Goal: Navigation & Orientation: Find specific page/section

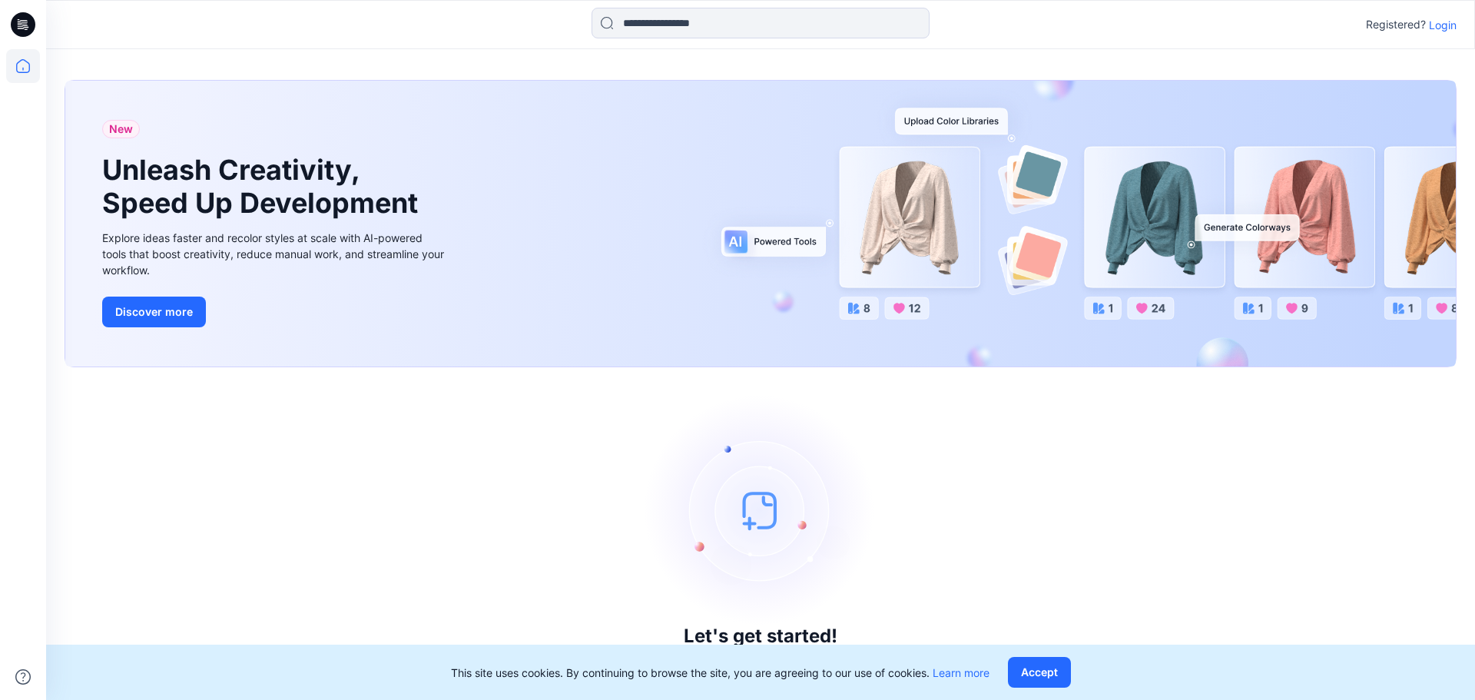
click at [1446, 28] on p "Login" at bounding box center [1443, 25] width 28 height 16
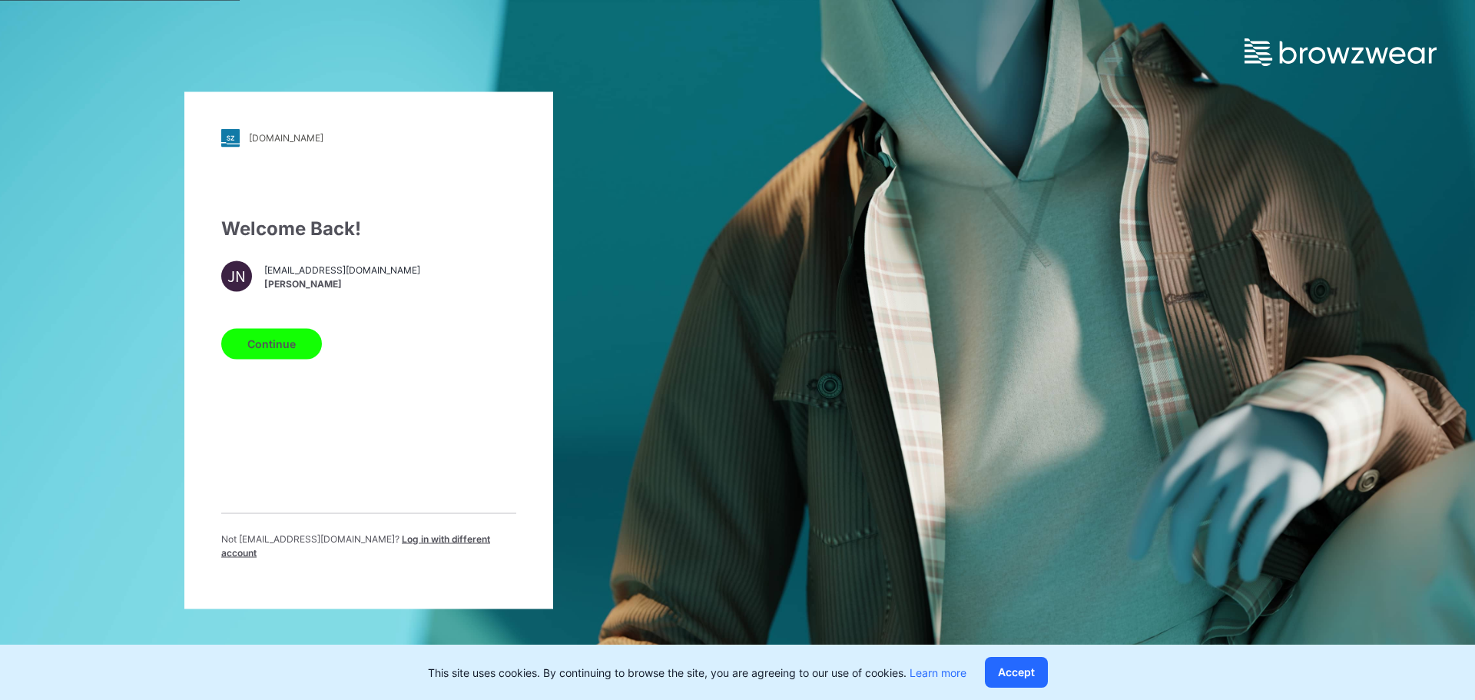
click at [268, 346] on button "Continue" at bounding box center [271, 343] width 101 height 31
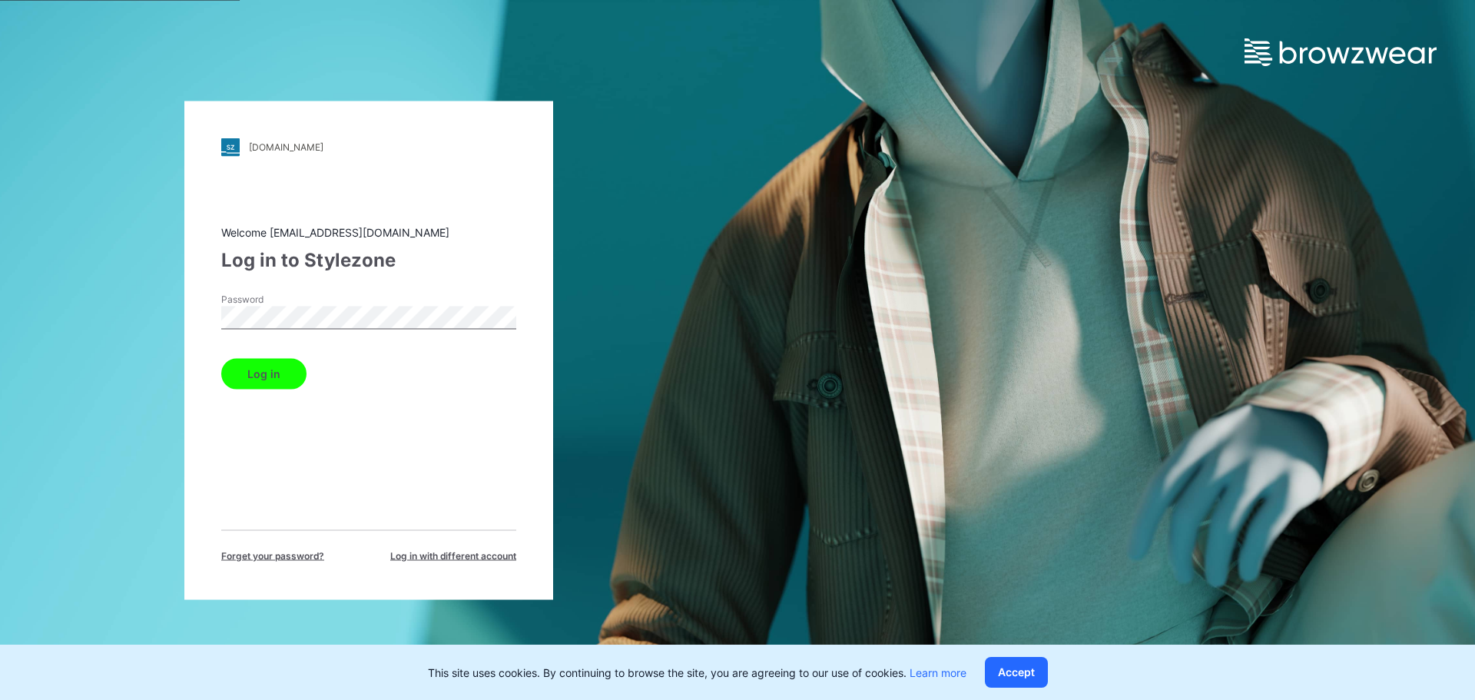
click at [283, 375] on button "Log in" at bounding box center [263, 373] width 85 height 31
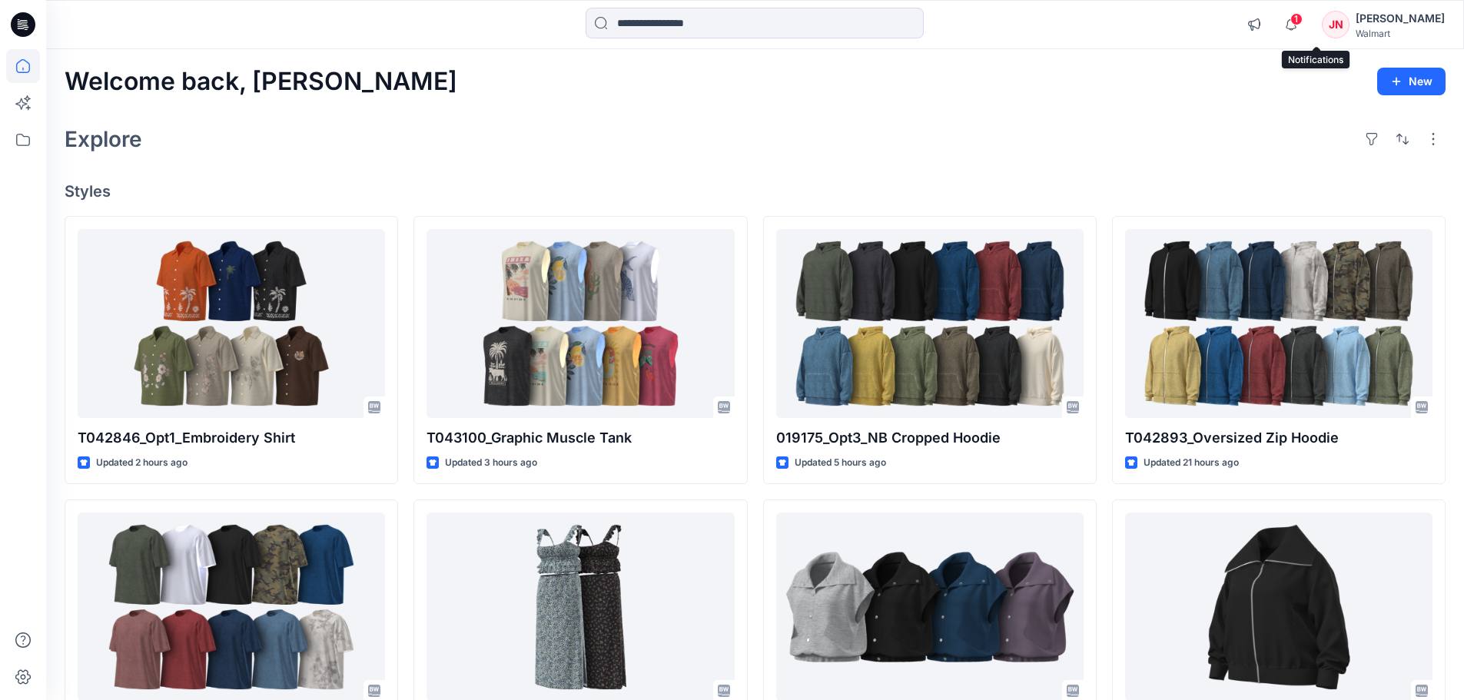
click at [1302, 18] on span "1" at bounding box center [1296, 19] width 12 height 12
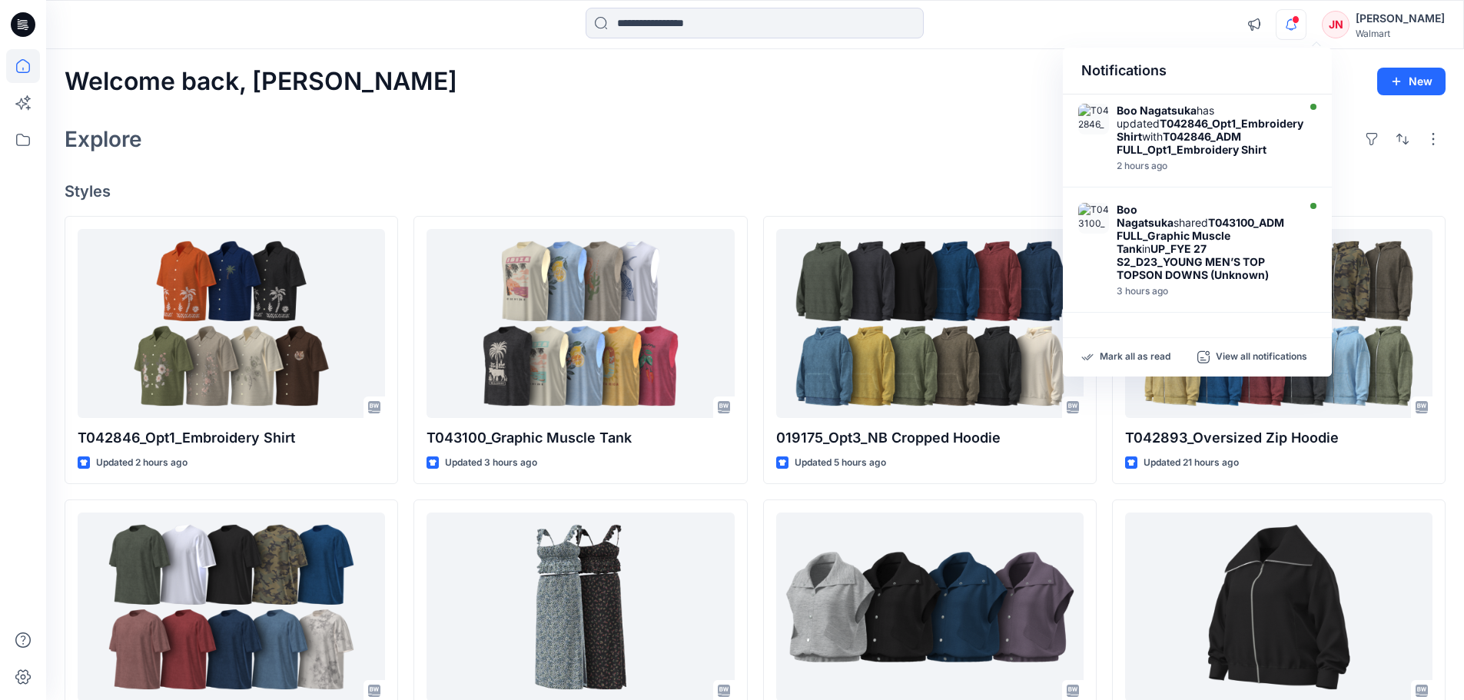
drag, startPoint x: 906, startPoint y: 125, endPoint x: 779, endPoint y: 91, distance: 131.2
click at [905, 125] on div "Explore" at bounding box center [755, 139] width 1381 height 37
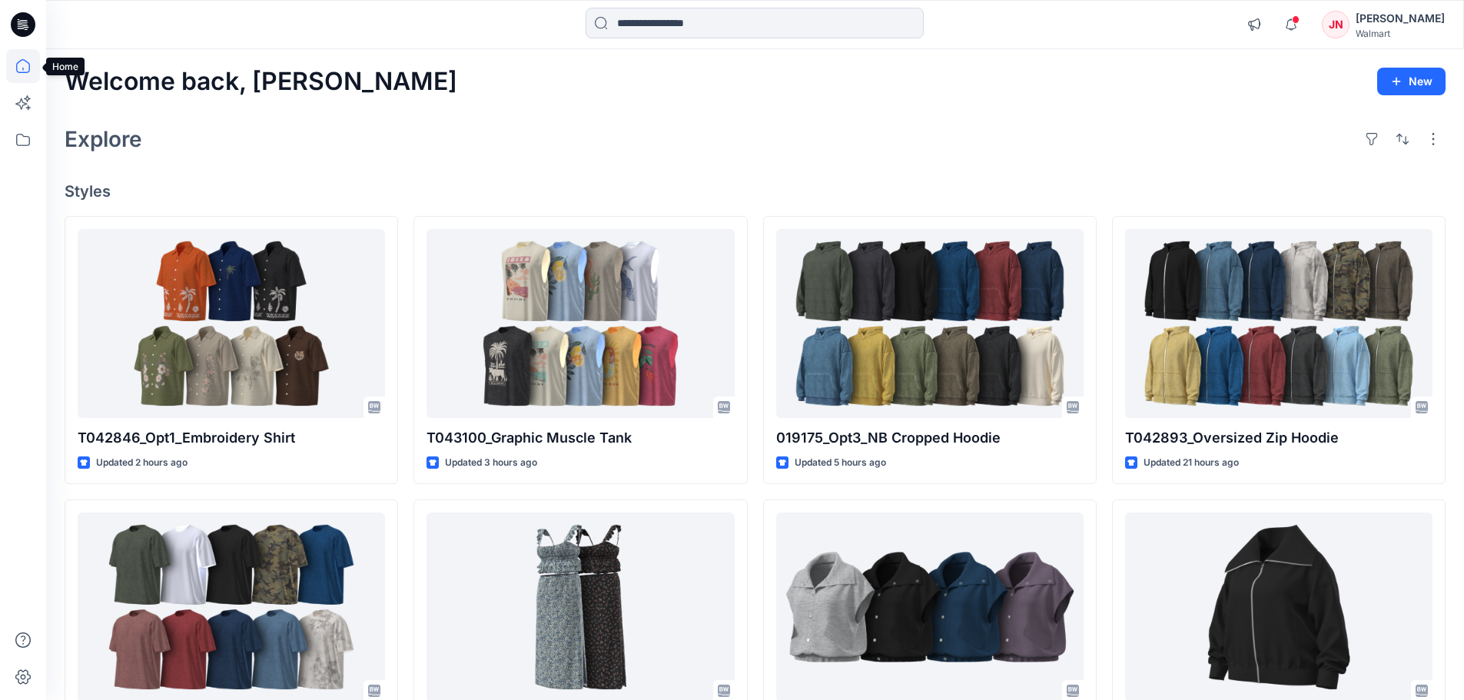
click at [22, 65] on icon at bounding box center [23, 66] width 34 height 34
click at [27, 144] on icon at bounding box center [23, 140] width 34 height 34
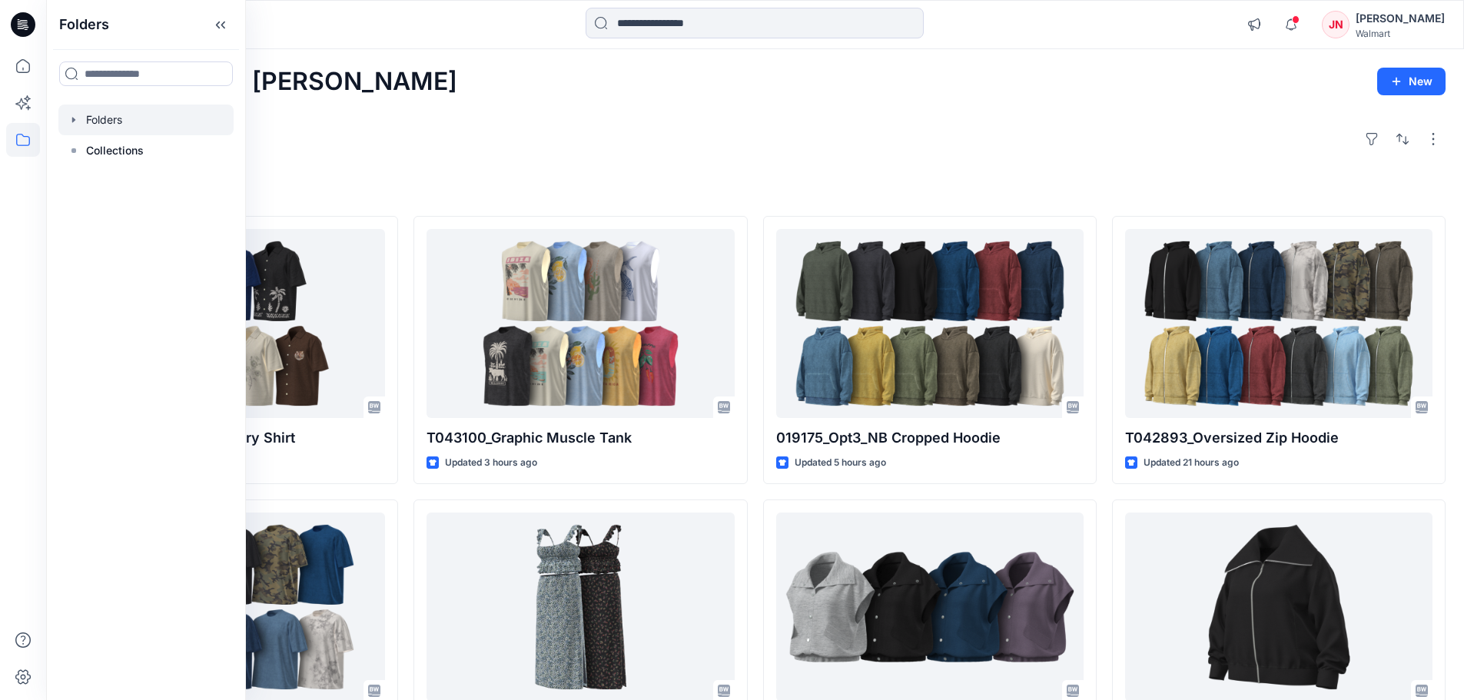
click at [82, 124] on div at bounding box center [145, 119] width 175 height 31
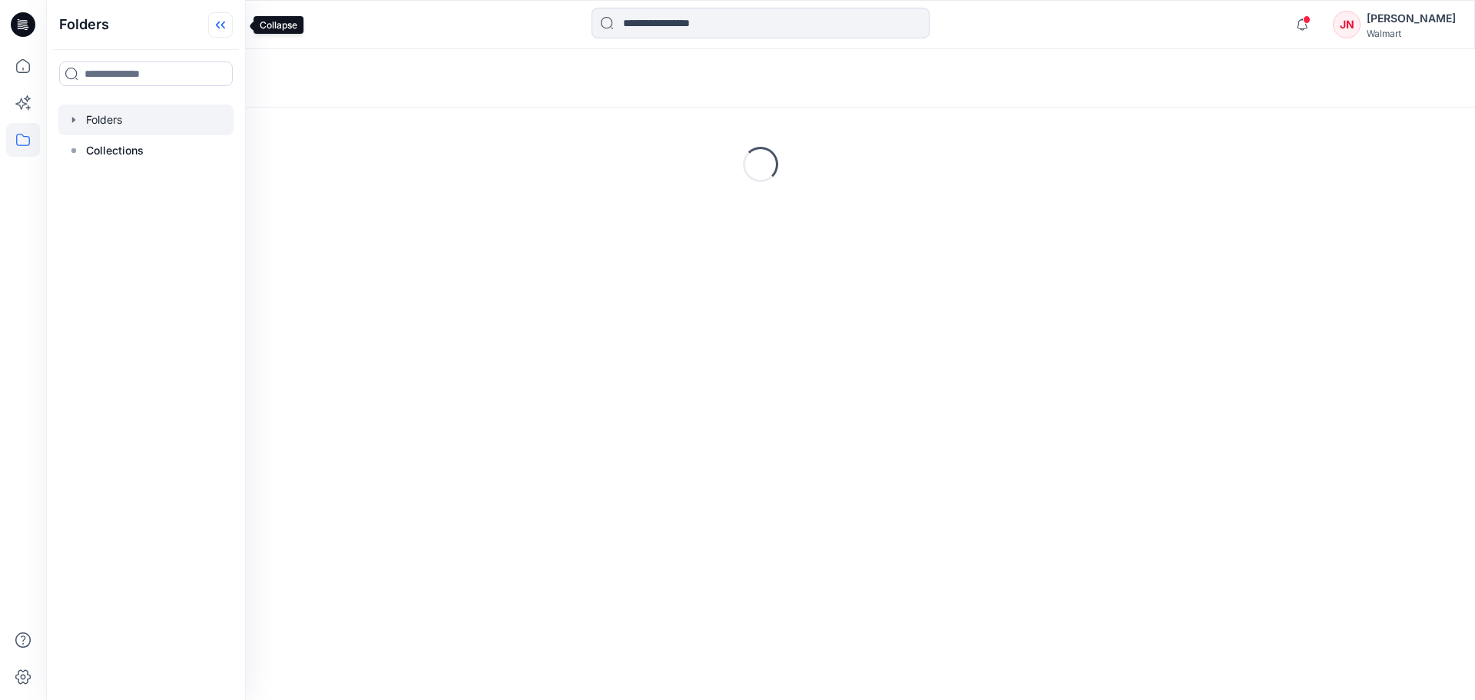
click at [233, 28] on icon at bounding box center [220, 24] width 25 height 25
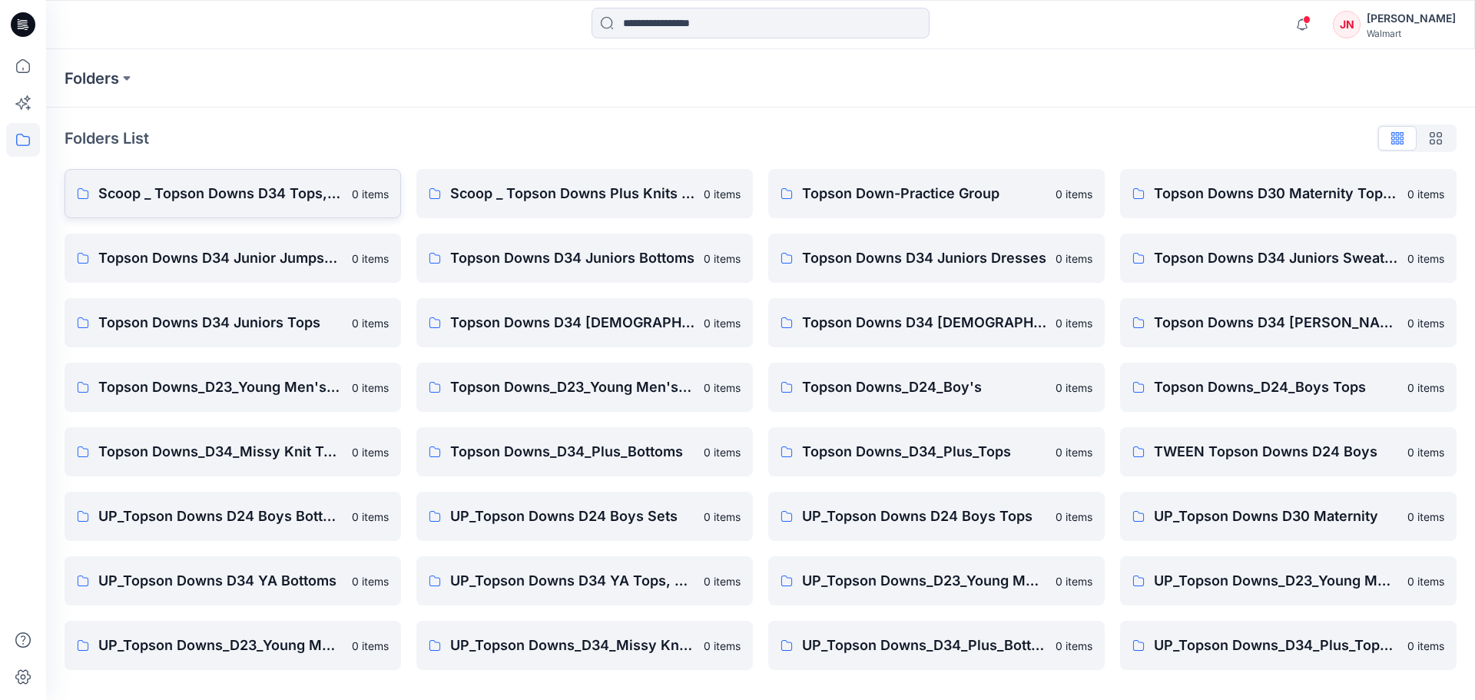
click at [124, 190] on p "Scoop _ Topson Downs D34 Tops, Dresses and Sets" at bounding box center [220, 194] width 244 height 22
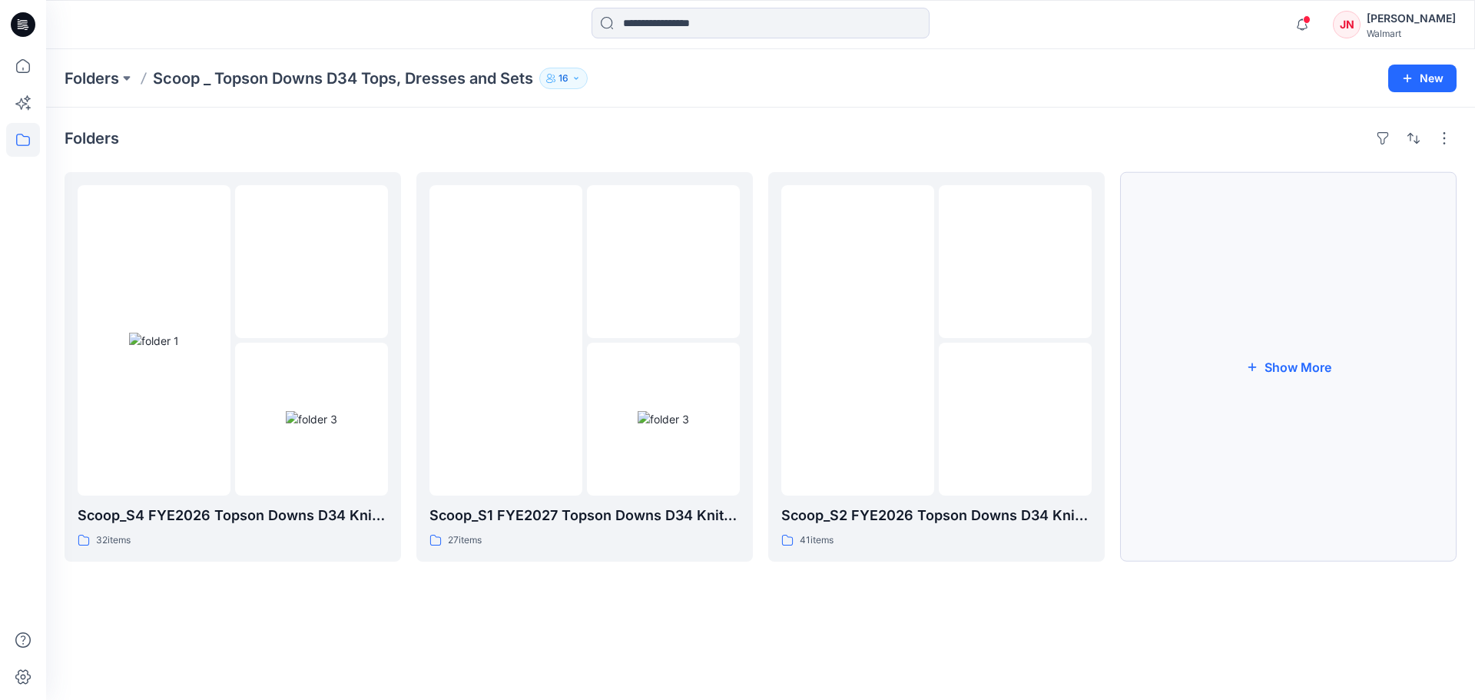
click at [1263, 392] on button "Show More" at bounding box center [1288, 367] width 337 height 390
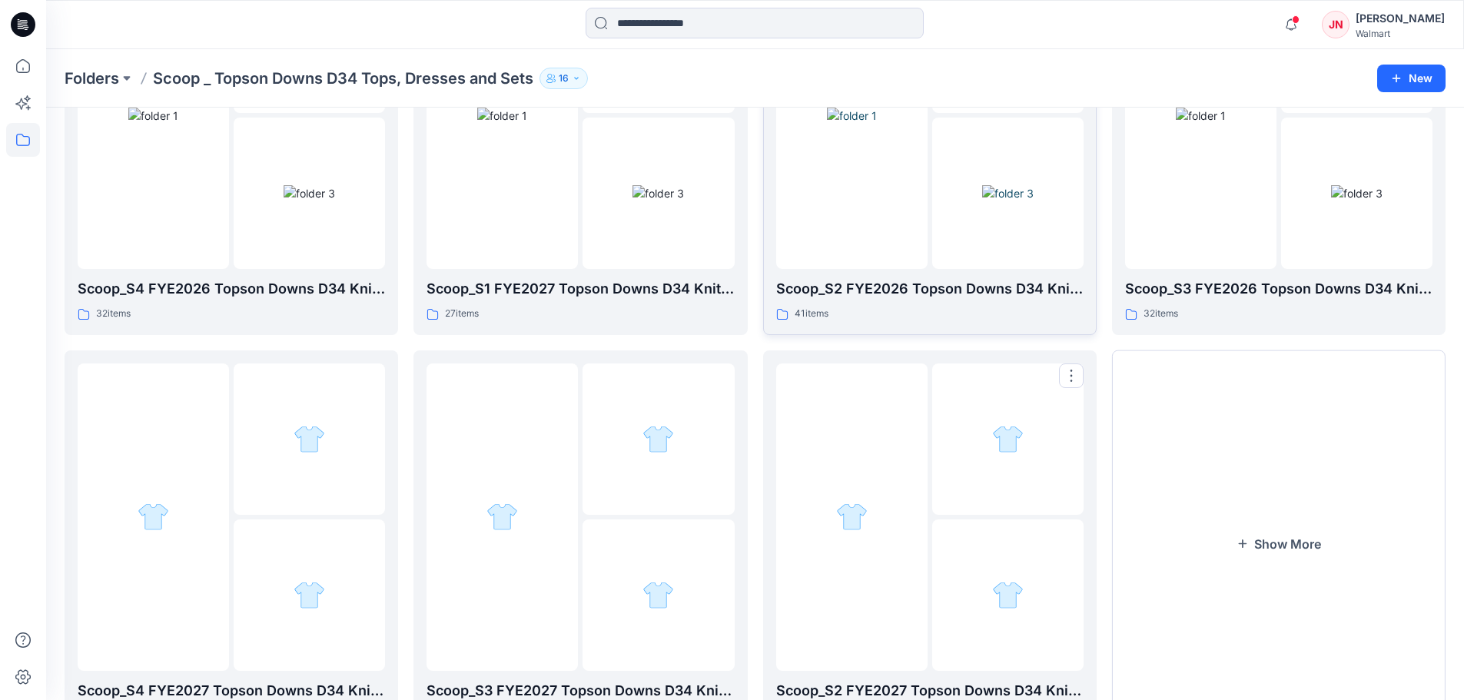
scroll to position [73, 0]
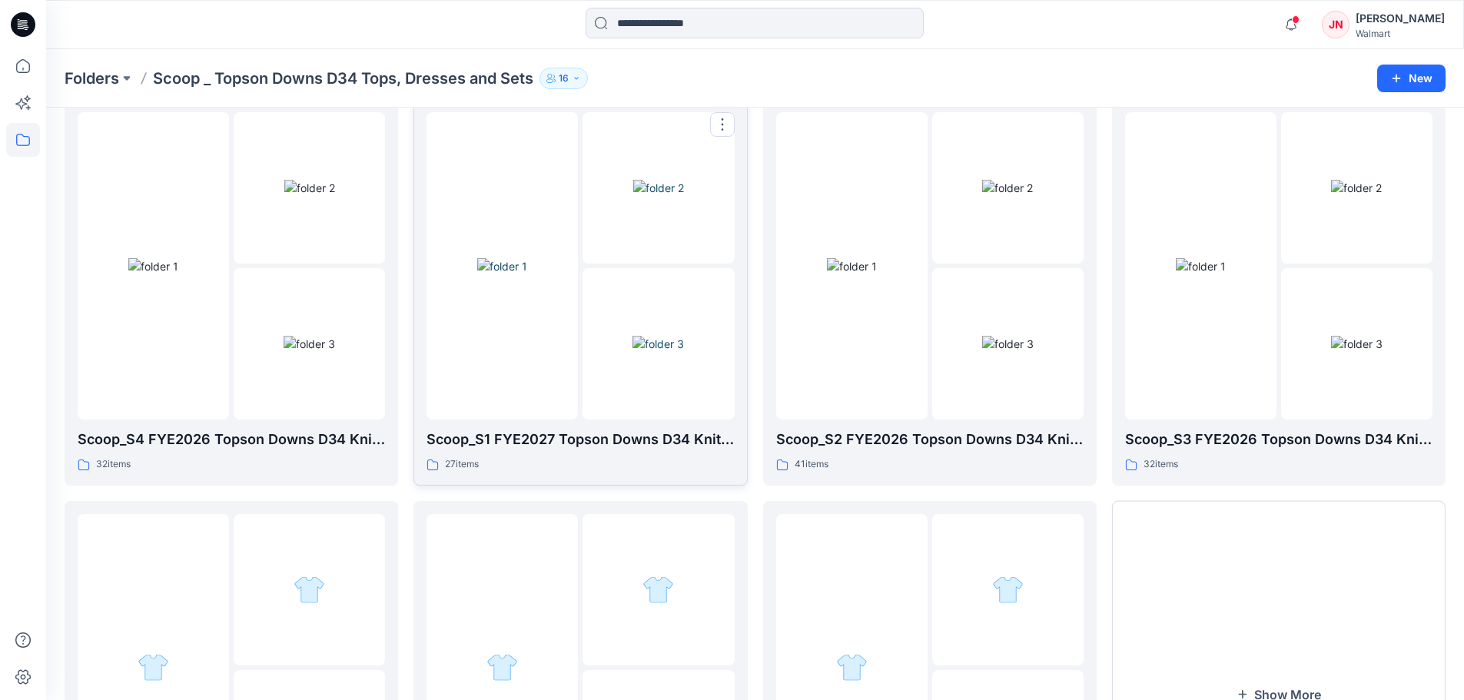
click at [684, 352] on img at bounding box center [657, 344] width 51 height 16
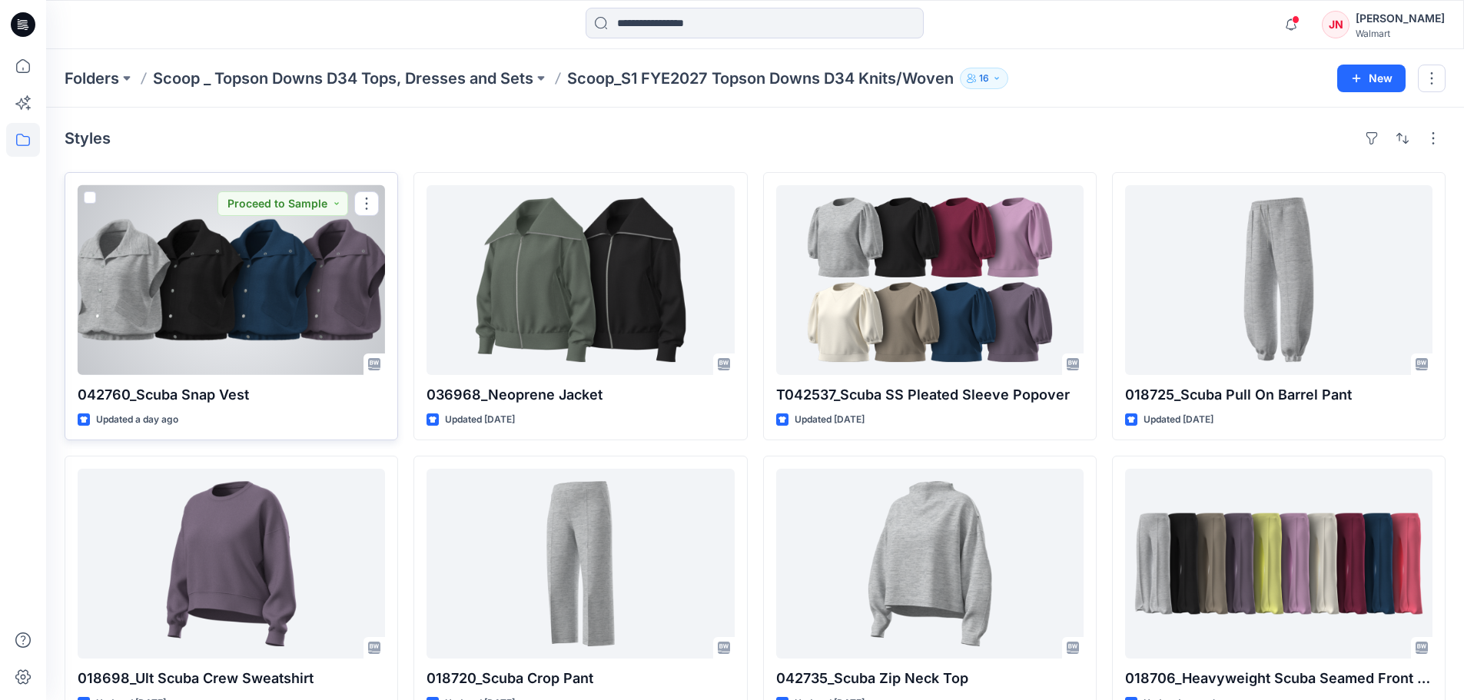
click at [248, 315] on div at bounding box center [231, 280] width 307 height 190
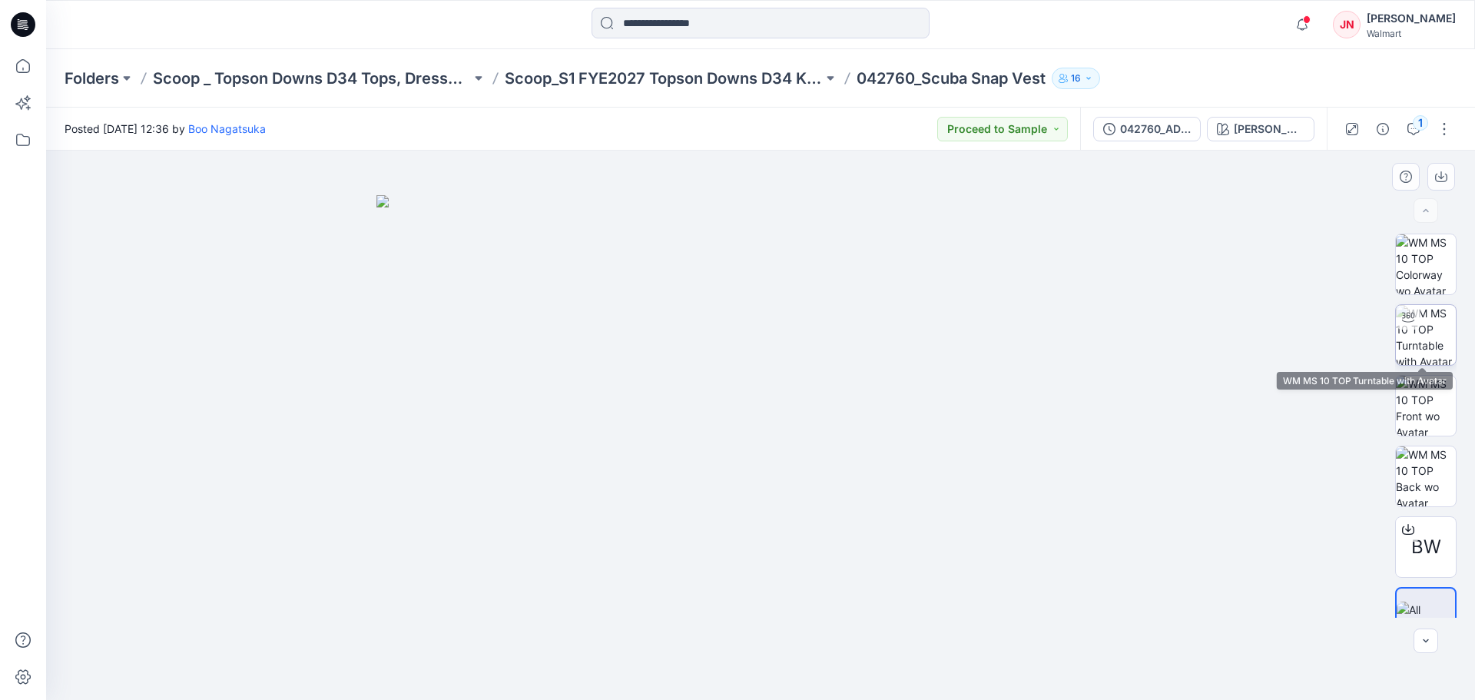
click at [1441, 331] on img at bounding box center [1426, 335] width 60 height 60
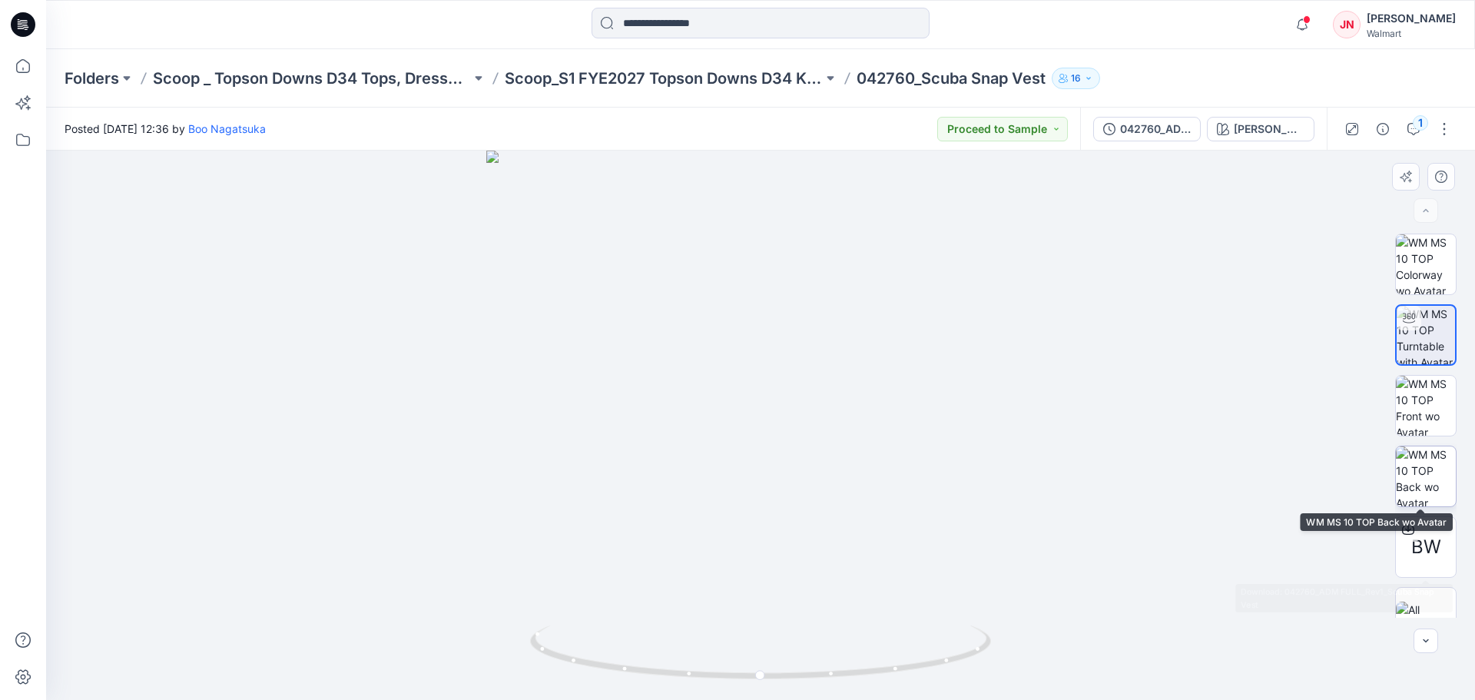
click at [1426, 462] on img at bounding box center [1426, 476] width 60 height 60
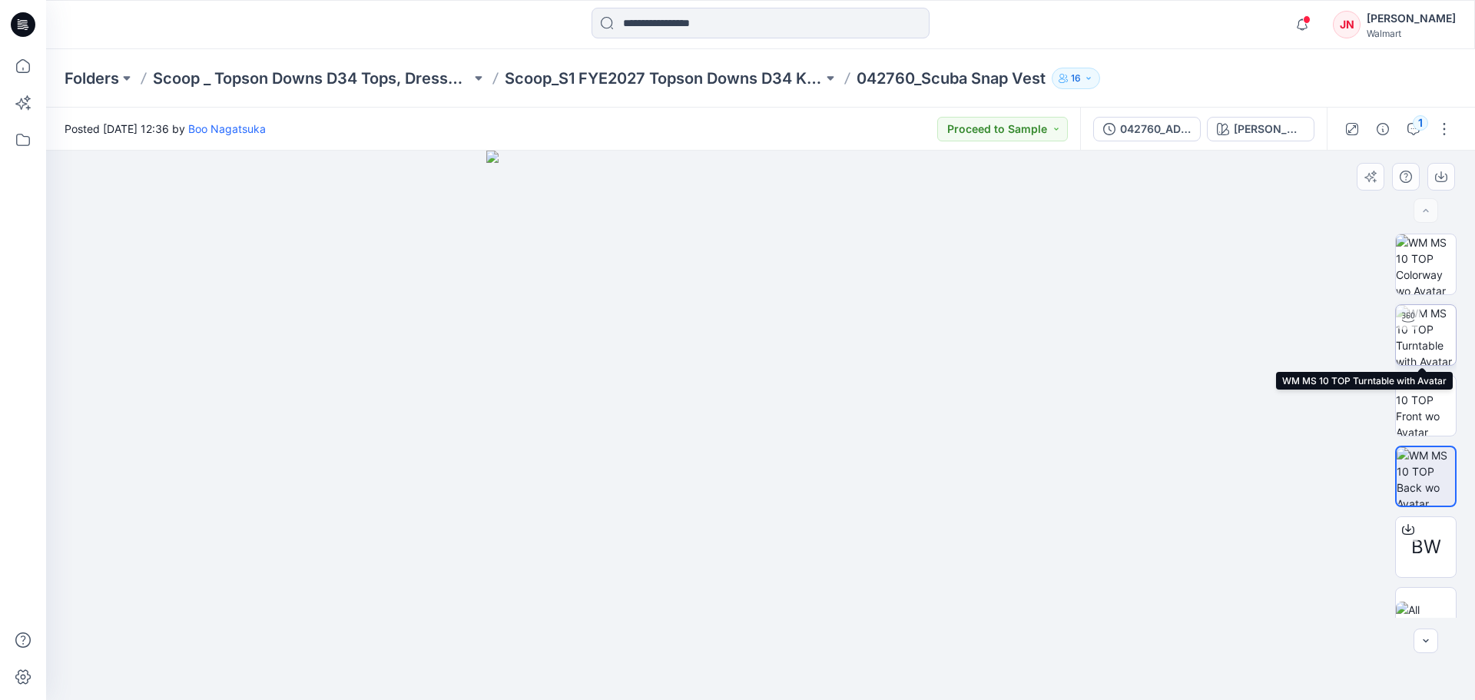
click at [1411, 344] on img at bounding box center [1426, 335] width 60 height 60
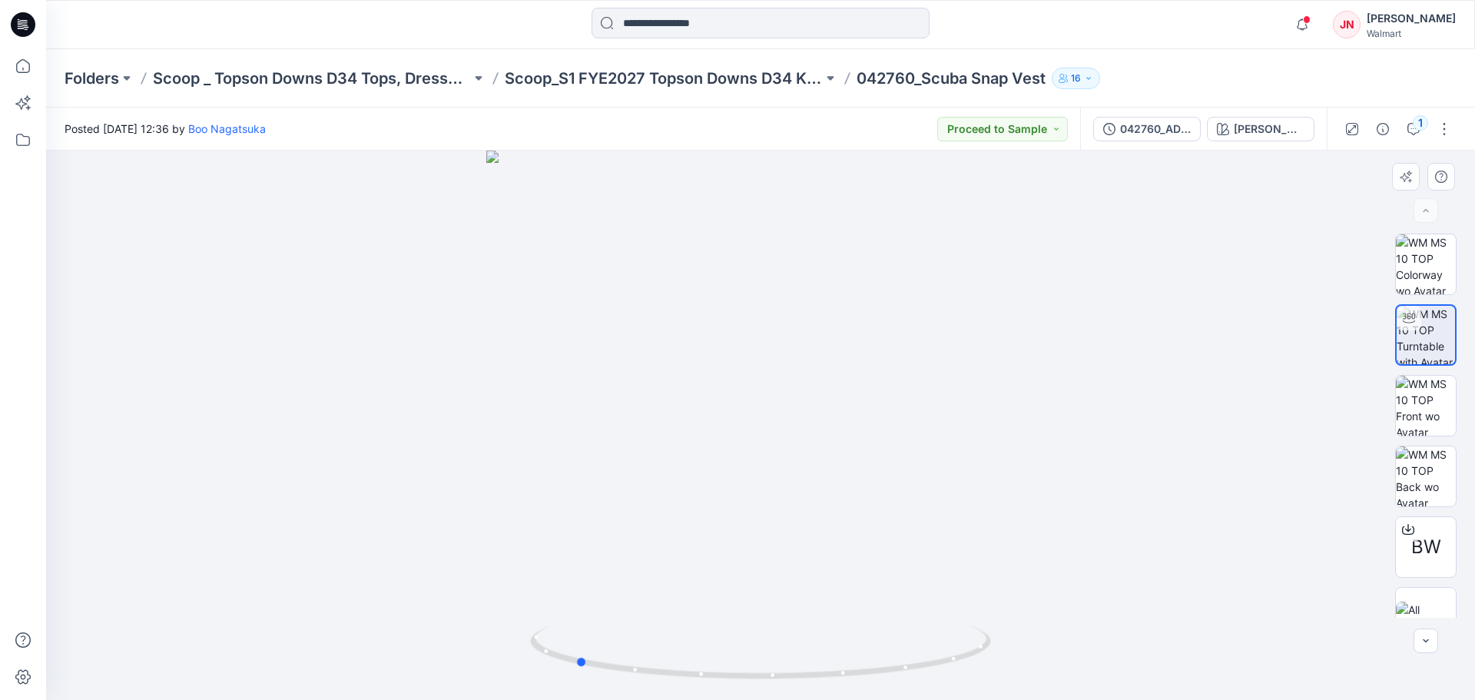
drag, startPoint x: 764, startPoint y: 675, endPoint x: 1039, endPoint y: 651, distance: 276.9
click at [1039, 651] on div at bounding box center [760, 425] width 1429 height 549
click at [1317, 17] on icon "button" at bounding box center [1302, 24] width 29 height 31
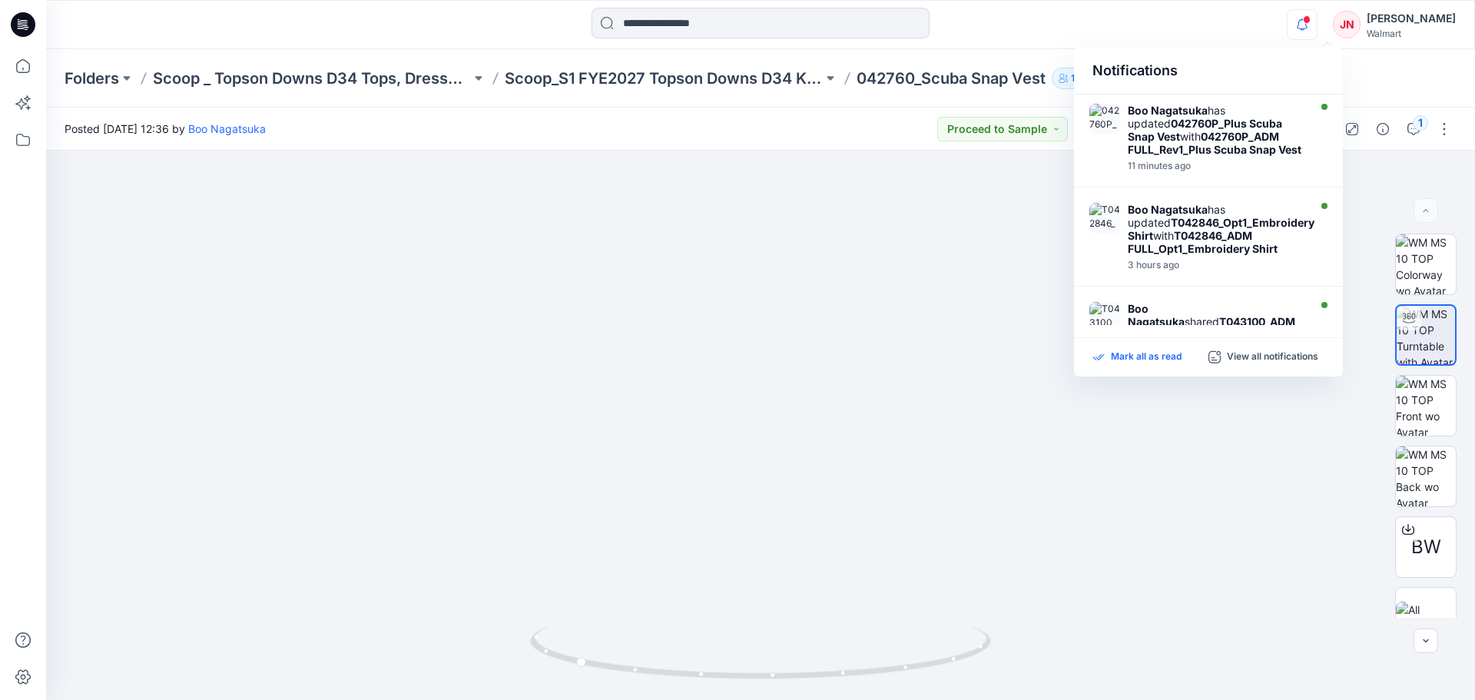
click at [1112, 356] on p "Mark all as read" at bounding box center [1146, 357] width 71 height 14
